Goal: Task Accomplishment & Management: Complete application form

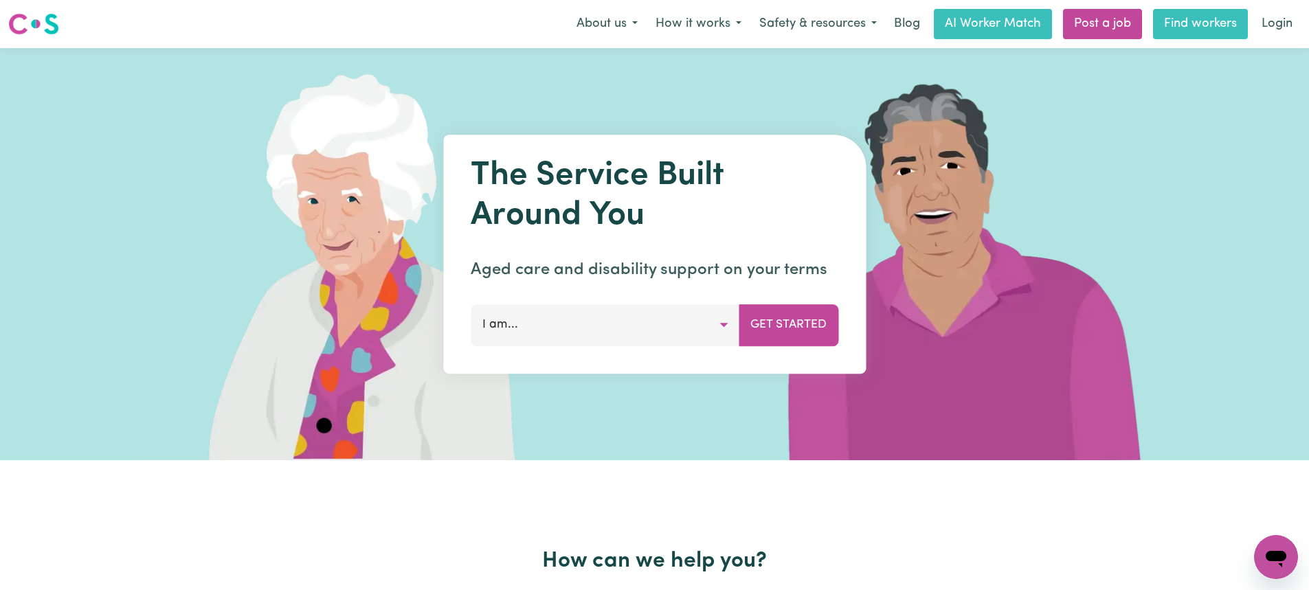
click at [1195, 26] on link "Find workers" at bounding box center [1200, 24] width 95 height 30
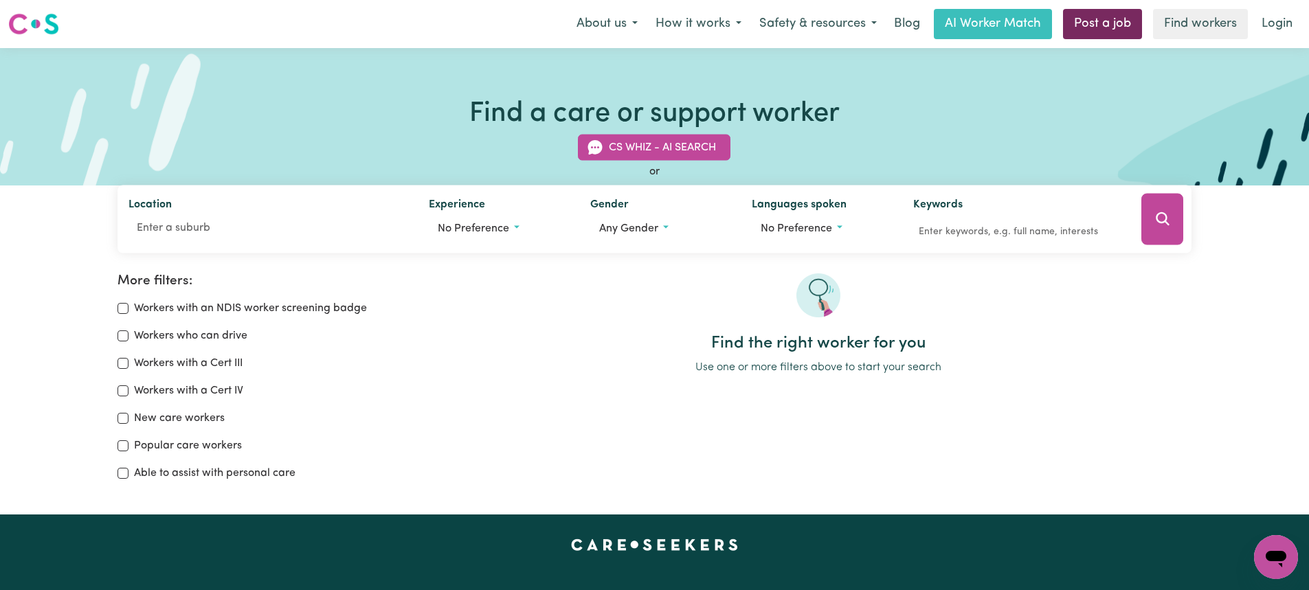
click at [1096, 21] on link "Post a job" at bounding box center [1102, 24] width 79 height 30
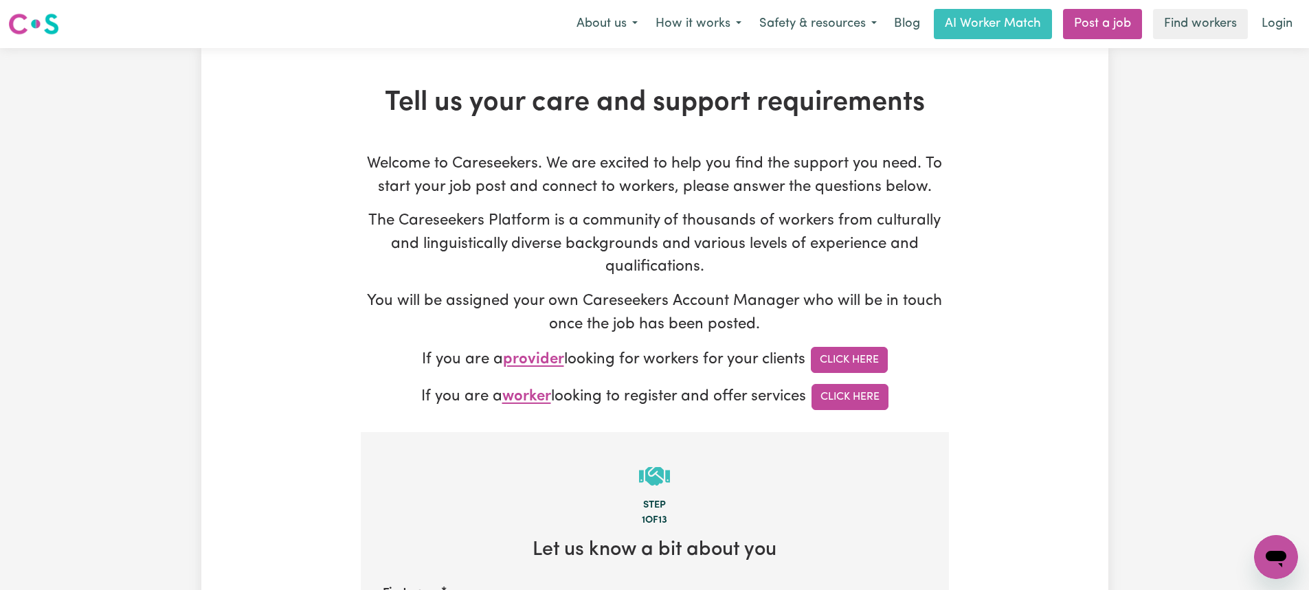
type input "[PERSON_NAME][EMAIL_ADDRESS][DOMAIN_NAME]"
click at [1282, 17] on link "Login" at bounding box center [1277, 24] width 47 height 30
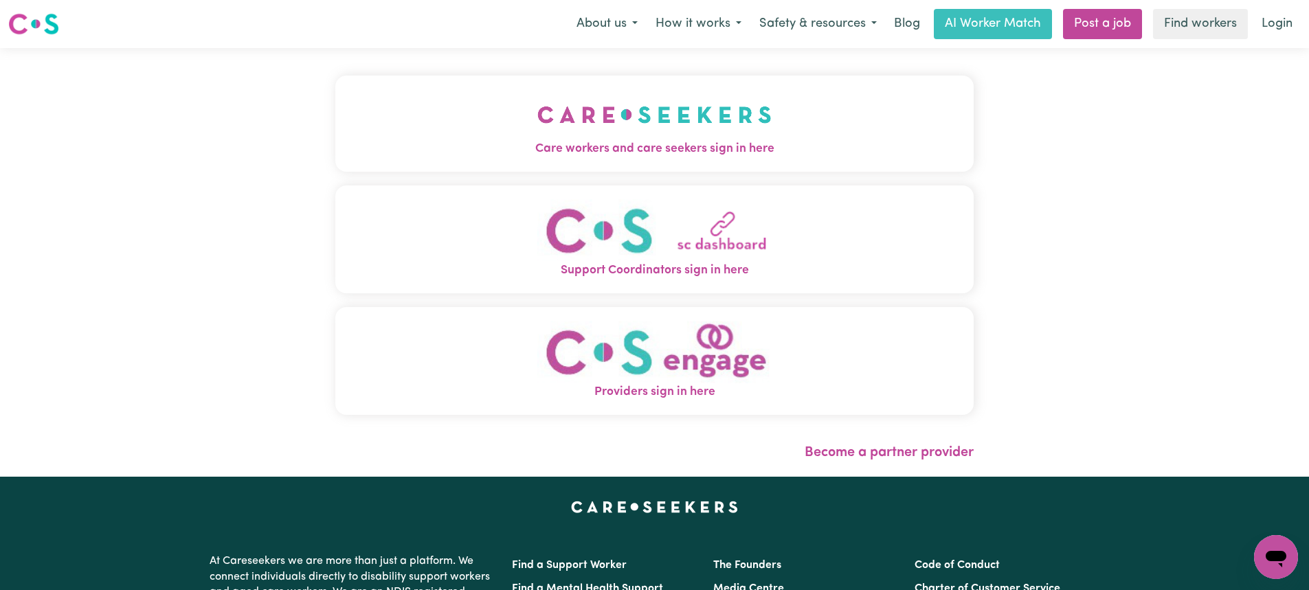
click at [788, 140] on button "Care workers and care seekers sign in here" at bounding box center [654, 124] width 639 height 96
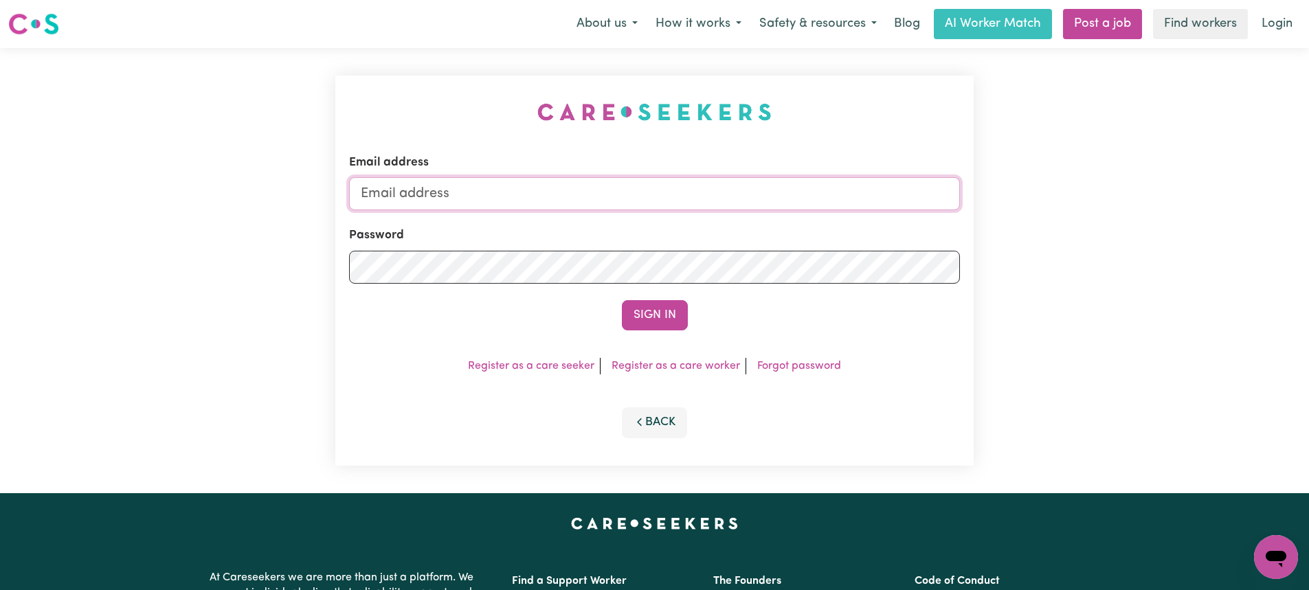
type input "[PERSON_NAME][EMAIL_ADDRESS][DOMAIN_NAME]"
click at [568, 368] on link "Register as a care seeker" at bounding box center [531, 366] width 126 height 11
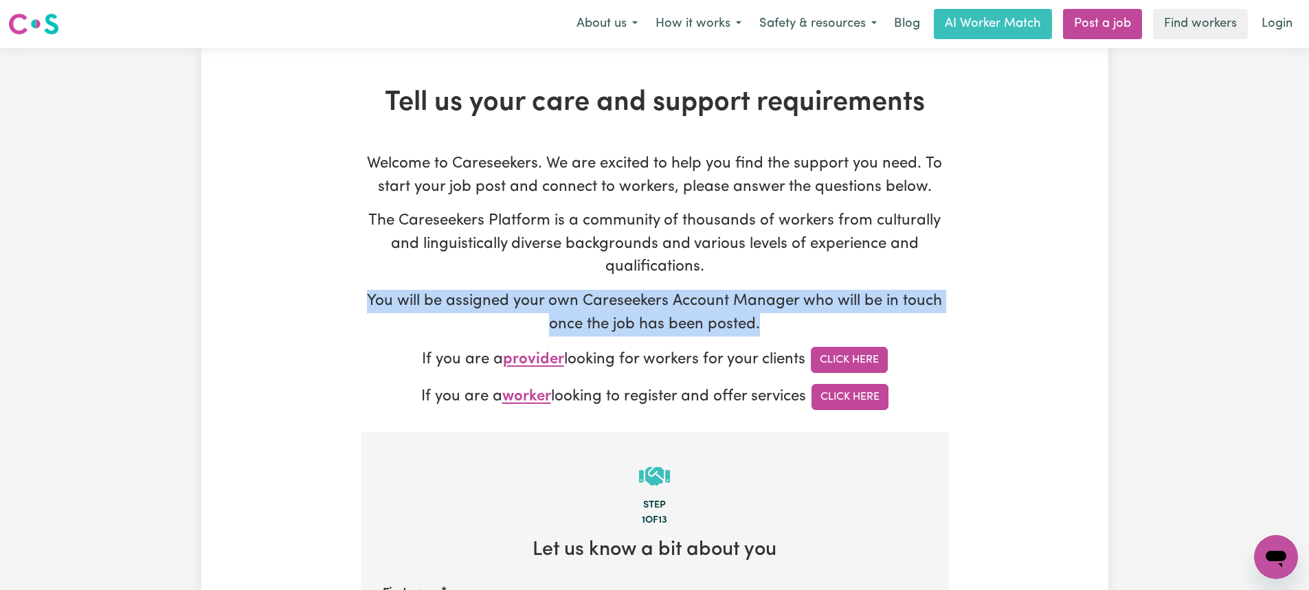
drag, startPoint x: 367, startPoint y: 298, endPoint x: 802, endPoint y: 327, distance: 435.4
click at [802, 327] on p "You will be assigned your own Careseekers Account Manager who will be in touch …" at bounding box center [655, 313] width 588 height 46
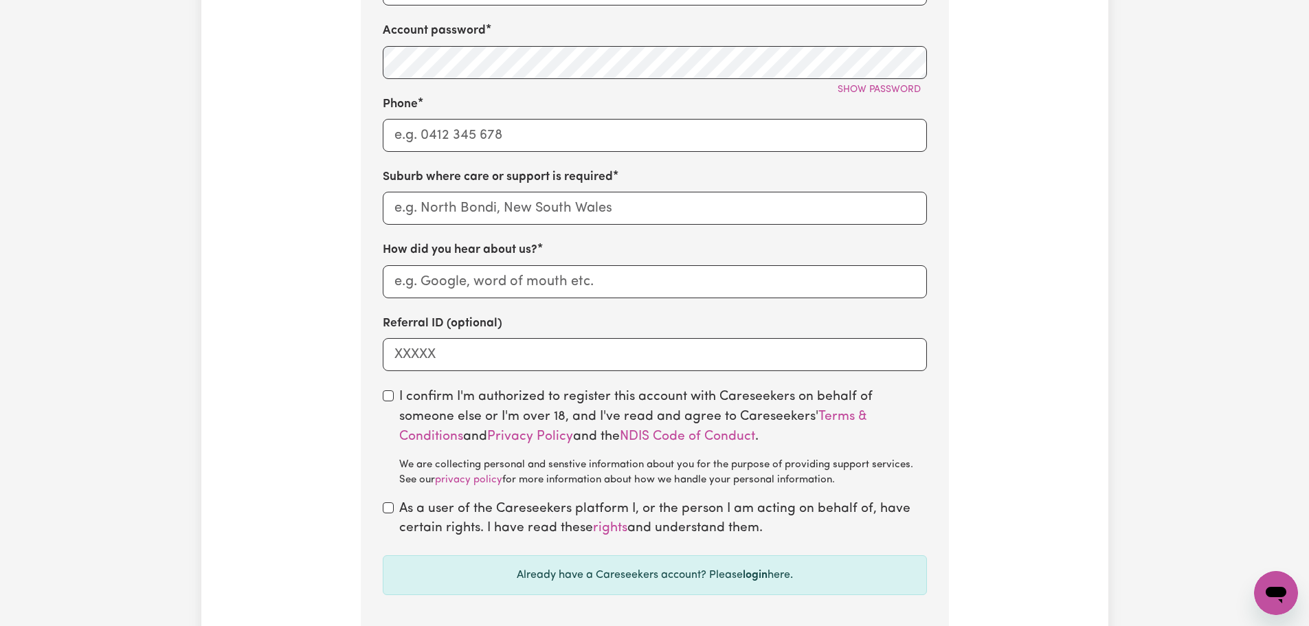
scroll to position [894, 0]
